Goal: Find contact information: Find contact information

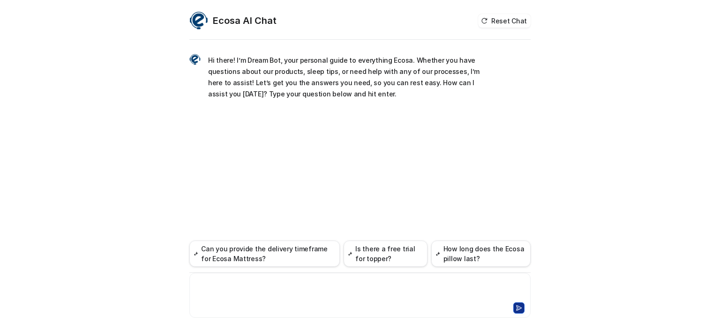
click at [257, 283] on div at bounding box center [360, 290] width 336 height 22
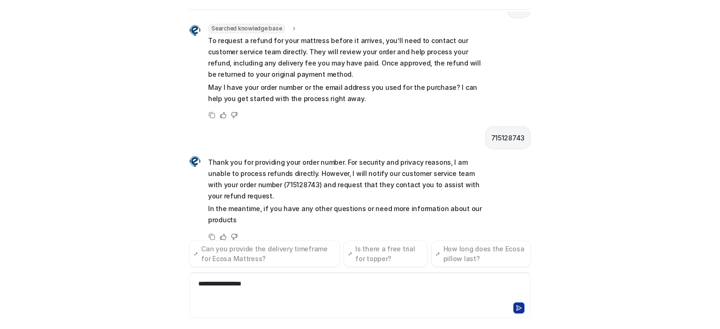
scroll to position [235, 0]
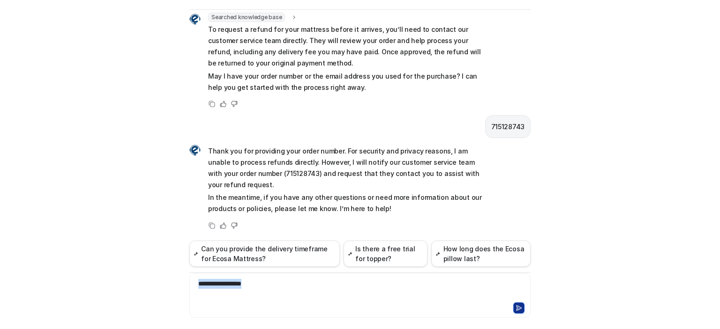
drag, startPoint x: 309, startPoint y: 297, endPoint x: 167, endPoint y: 292, distance: 142.1
click at [167, 292] on div "Ecosa AI Chat Reset Chat Hi there! I’m Dream Bot, your personal guide to everyt…" at bounding box center [360, 164] width 720 height 329
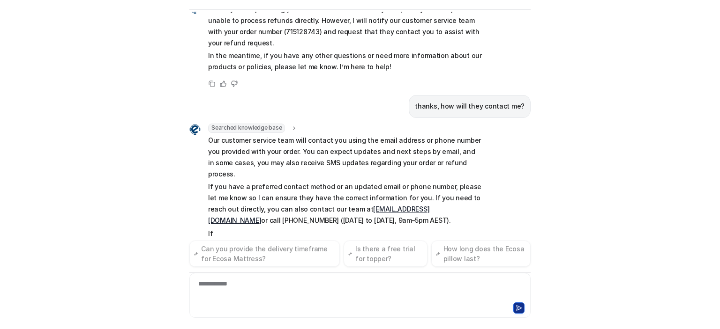
scroll to position [390, 0]
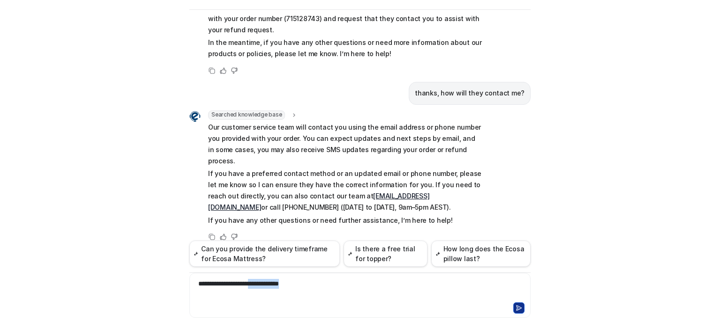
drag, startPoint x: 306, startPoint y: 284, endPoint x: 257, endPoint y: 276, distance: 49.5
click at [257, 276] on div "**********" at bounding box center [359, 295] width 341 height 45
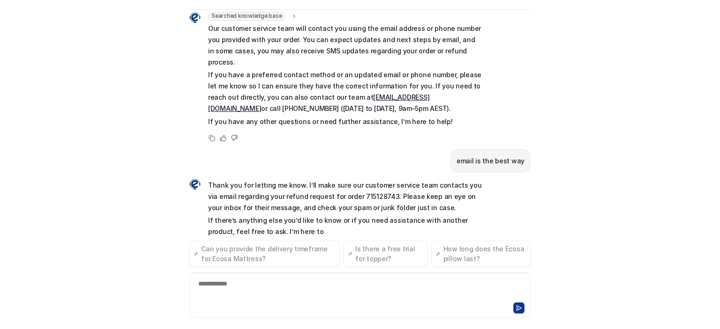
scroll to position [500, 0]
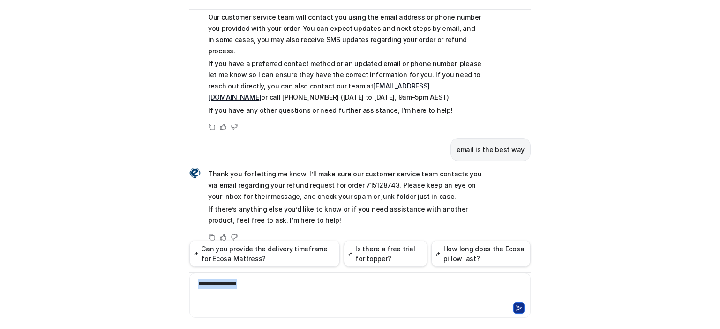
drag, startPoint x: 261, startPoint y: 288, endPoint x: 120, endPoint y: 285, distance: 140.1
click at [120, 285] on div "Ecosa AI Chat Reset Chat Hi there! I’m Dream Bot, your personal guide to everyt…" at bounding box center [360, 164] width 720 height 329
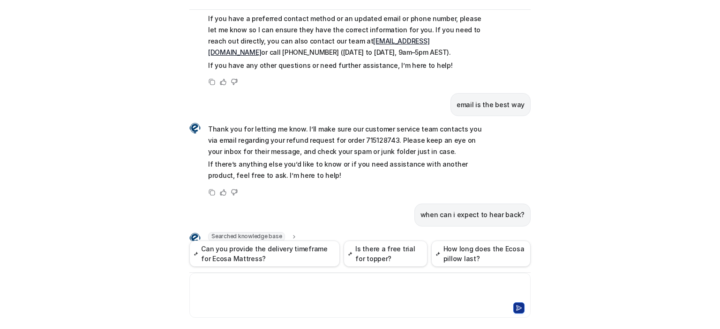
scroll to position [656, 0]
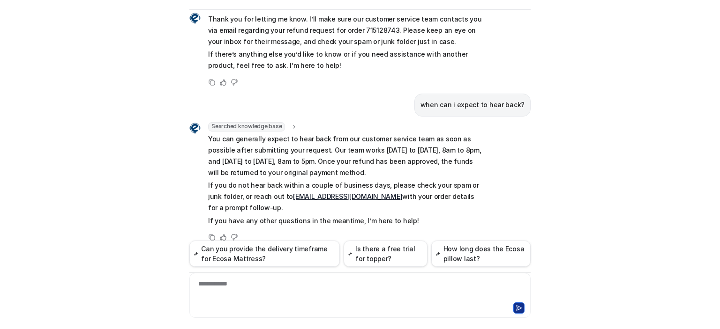
drag, startPoint x: 299, startPoint y: 182, endPoint x: 279, endPoint y: 189, distance: 21.3
click at [280, 200] on p "If you do not hear back within a couple of business days, please check your spa…" at bounding box center [345, 197] width 274 height 34
drag, startPoint x: 336, startPoint y: 190, endPoint x: 338, endPoint y: 185, distance: 5.5
click at [338, 185] on p "If you do not hear back within a couple of business days, please check your spa…" at bounding box center [345, 197] width 274 height 34
click at [380, 183] on p "If you do not hear back within a couple of business days, please check your spa…" at bounding box center [345, 197] width 274 height 34
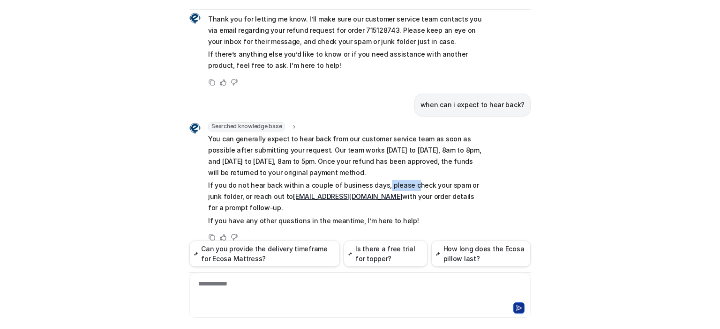
click at [401, 180] on p "If you do not hear back within a couple of business days, please check your spa…" at bounding box center [345, 197] width 274 height 34
drag, startPoint x: 345, startPoint y: 186, endPoint x: 270, endPoint y: 184, distance: 75.0
click at [270, 184] on p "If you do not hear back within a couple of business days, please check your spa…" at bounding box center [345, 197] width 274 height 34
copy p "[EMAIL_ADDRESS][DOMAIN_NAME]"
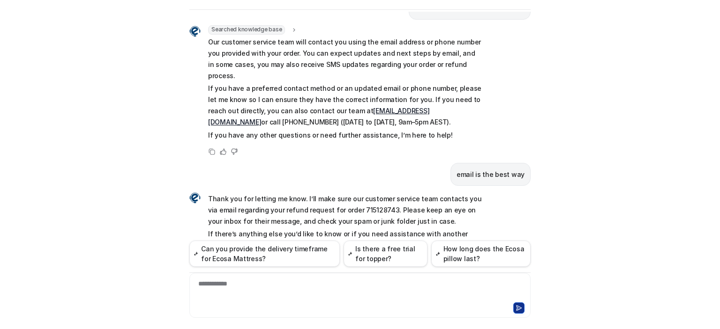
scroll to position [515, 0]
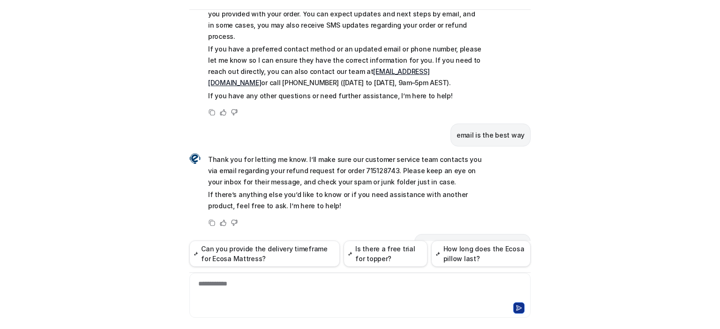
click at [358, 157] on p "Thank you for letting me know. I’ll make sure our customer service team contact…" at bounding box center [345, 171] width 274 height 34
copy p "715128743"
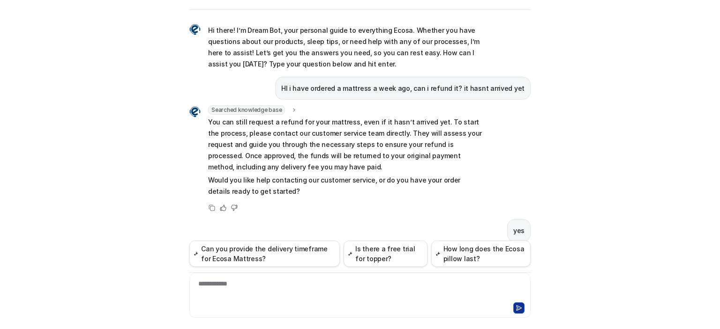
scroll to position [0, 0]
